Goal: Task Accomplishment & Management: Use online tool/utility

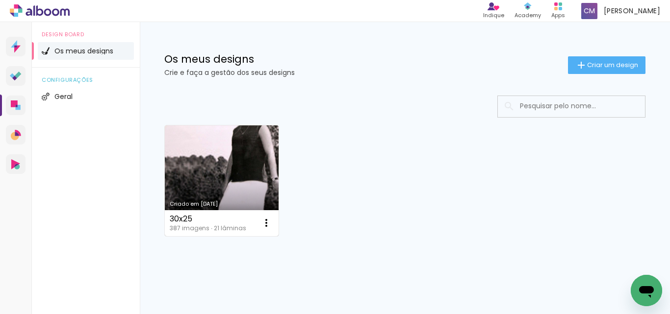
click at [254, 151] on link "Criado em [DATE]" at bounding box center [222, 181] width 114 height 111
